Goal: Find specific page/section

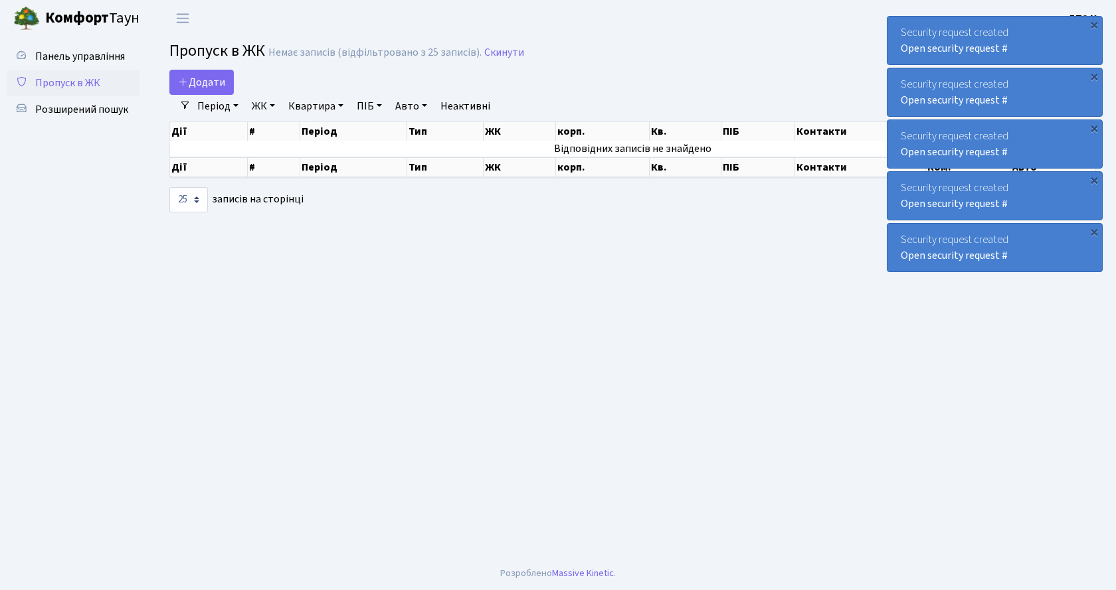
select select "25"
click at [1092, 230] on div "×" at bounding box center [1093, 231] width 13 height 13
click at [1093, 230] on div "×" at bounding box center [1093, 231] width 13 height 13
click at [1093, 230] on div "Security request created Open security request # ×" at bounding box center [994, 247] width 216 height 49
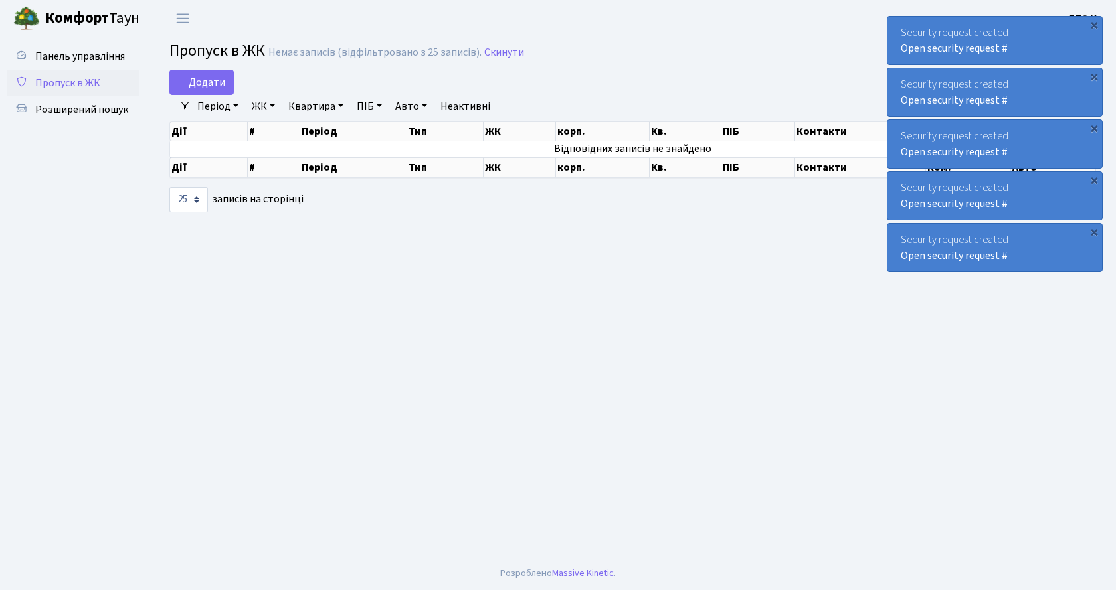
click at [1093, 230] on div "×" at bounding box center [1093, 231] width 13 height 13
click at [1093, 177] on div "×" at bounding box center [1093, 179] width 13 height 13
click at [1092, 181] on div "×" at bounding box center [1093, 179] width 13 height 13
click at [1095, 127] on div "×" at bounding box center [1093, 128] width 13 height 13
click at [1091, 75] on div "×" at bounding box center [1093, 76] width 13 height 13
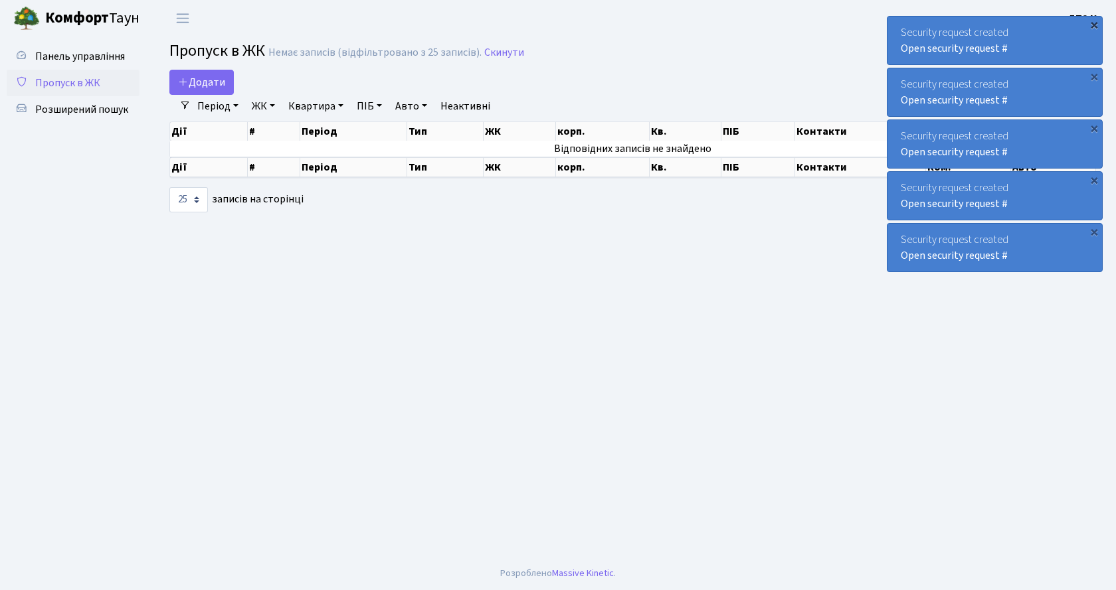
click at [1094, 25] on div "×" at bounding box center [1093, 24] width 13 height 13
click at [1094, 21] on div "×" at bounding box center [1093, 24] width 13 height 13
click at [1093, 24] on div "×" at bounding box center [1093, 24] width 13 height 13
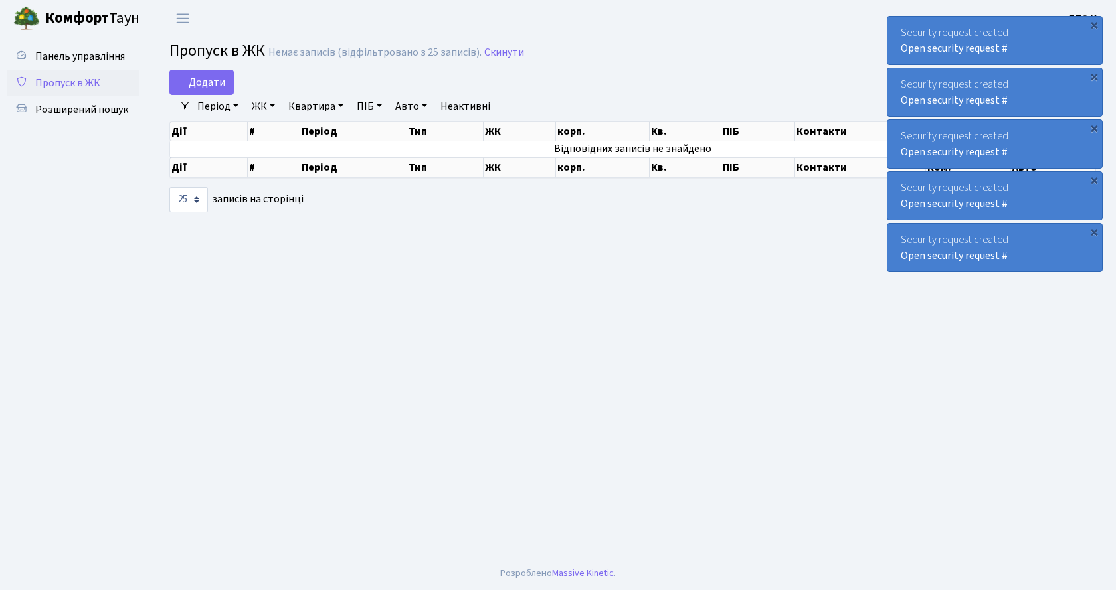
click at [1093, 24] on div "×" at bounding box center [1093, 24] width 13 height 13
click at [272, 110] on link "ЖК" at bounding box center [263, 106] width 34 height 23
click at [278, 130] on link "-" at bounding box center [362, 135] width 231 height 21
click at [274, 103] on link "ЖК" at bounding box center [263, 106] width 34 height 23
click at [297, 172] on link "ДП2, вул. [PERSON_NAME][STREET_ADDRESS]" at bounding box center [362, 167] width 231 height 21
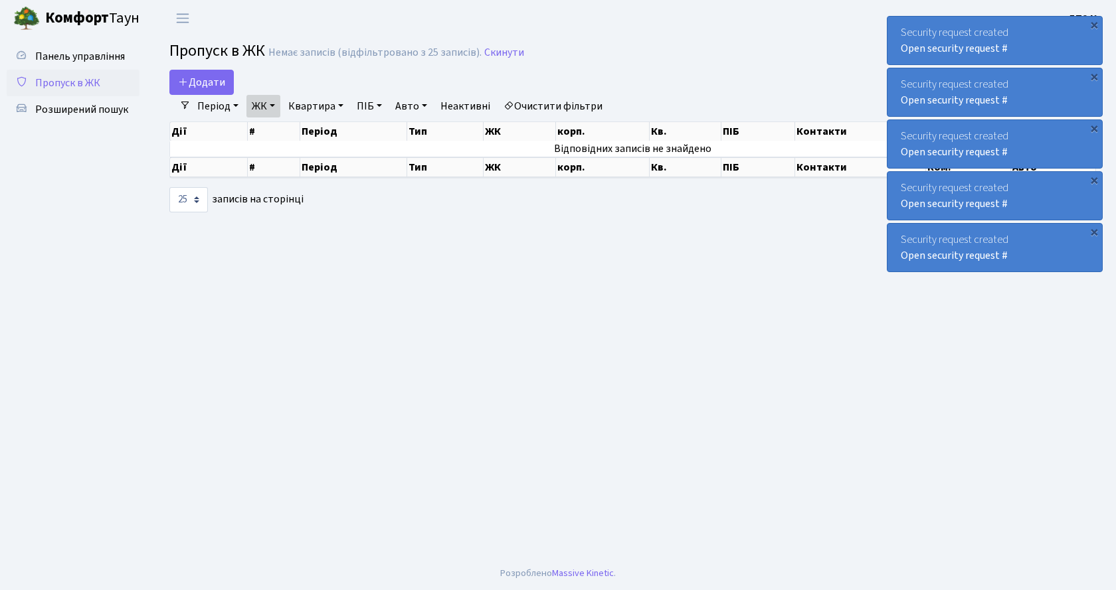
click at [386, 105] on link "ПІБ" at bounding box center [369, 106] width 36 height 23
click at [426, 106] on link "Авто" at bounding box center [411, 106] width 42 height 23
click at [456, 64] on h2 "Пропуск в ЖК Немає записів (відфільтровано з 25 записів). Скинути" at bounding box center [632, 53] width 926 height 23
